Goal: Task Accomplishment & Management: Use online tool/utility

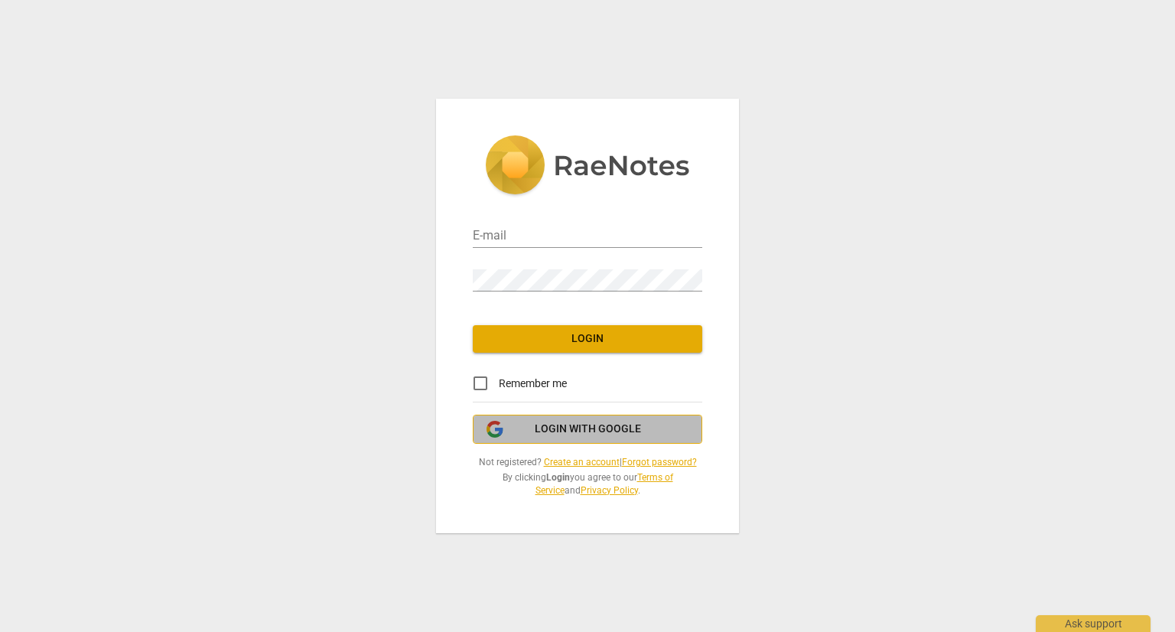
click at [624, 420] on button "Login with Google" at bounding box center [588, 429] width 230 height 29
